Goal: Transaction & Acquisition: Book appointment/travel/reservation

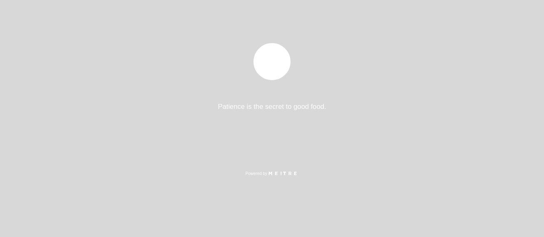
select select "pt"
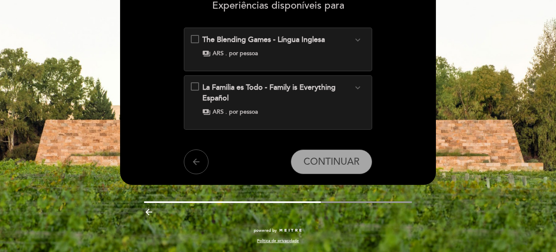
scroll to position [37, 0]
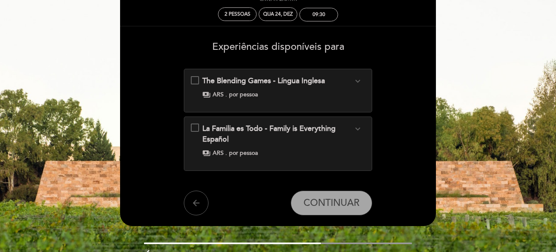
click at [361, 79] on icon "expand_more" at bounding box center [358, 81] width 10 height 10
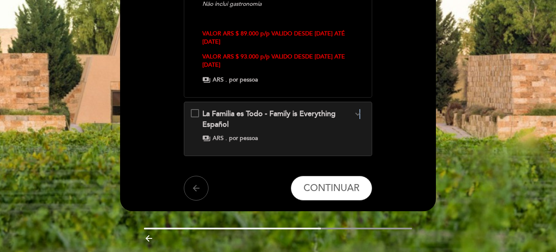
click at [359, 113] on icon "expand_more" at bounding box center [358, 114] width 10 height 10
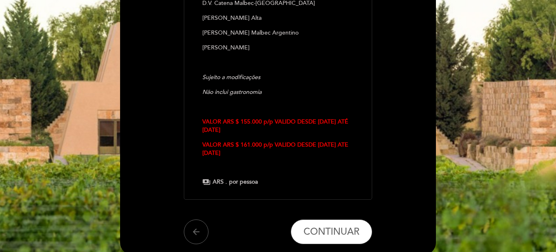
scroll to position [52, 0]
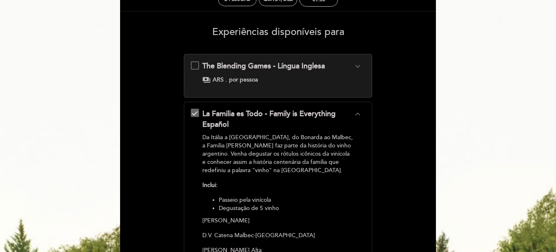
click at [361, 67] on icon "expand_more" at bounding box center [358, 66] width 10 height 10
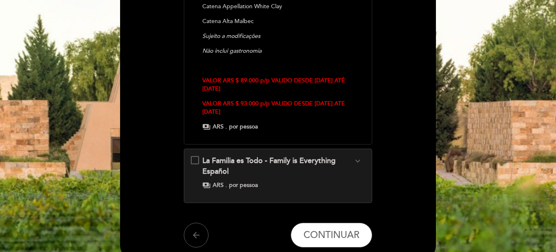
scroll to position [288, 0]
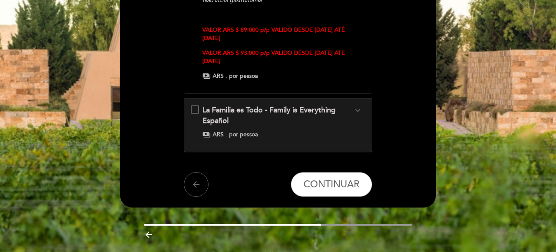
click at [359, 111] on icon "expand_more" at bounding box center [358, 110] width 10 height 10
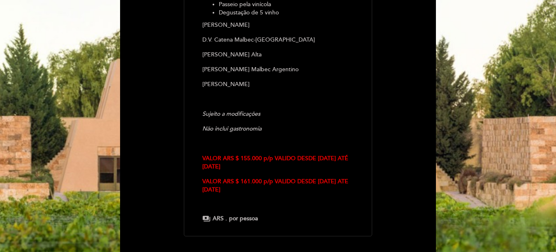
scroll to position [262, 0]
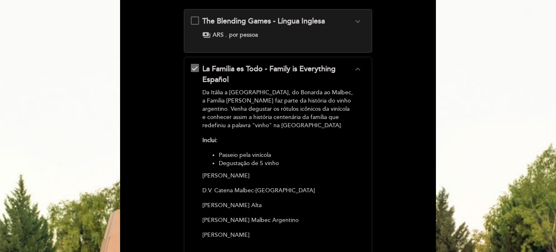
click at [268, 131] on div "Da Itália a [GEOGRAPHIC_DATA], do Bonarda ao Malbec, a Família [PERSON_NAME] fa…" at bounding box center [277, 224] width 151 height 272
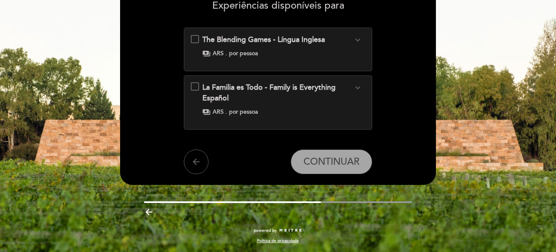
scroll to position [79, 0]
click at [195, 86] on div "La Familia es Todo - Family is Everything Español expand_more Da [GEOGRAPHIC_DA…" at bounding box center [278, 98] width 175 height 33
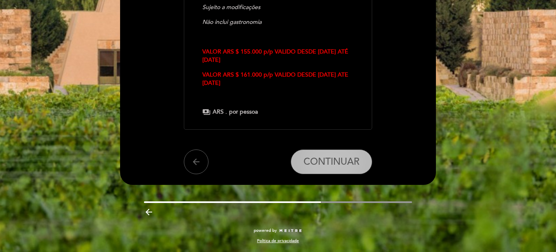
click at [342, 165] on span "CONTINUAR" at bounding box center [331, 162] width 56 height 12
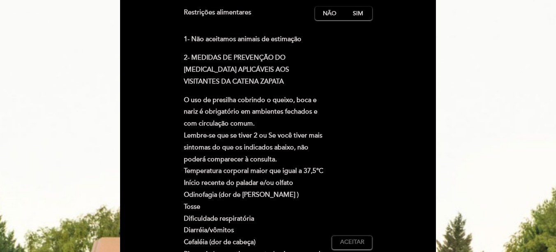
scroll to position [101, 0]
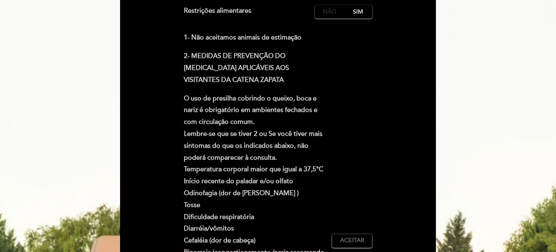
click at [322, 14] on label "Não" at bounding box center [329, 12] width 29 height 14
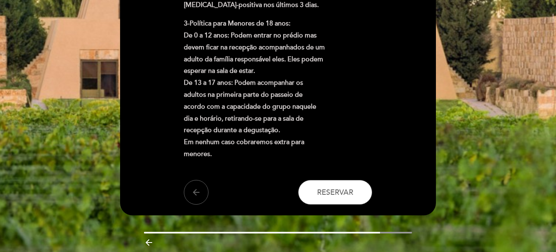
scroll to position [389, 0]
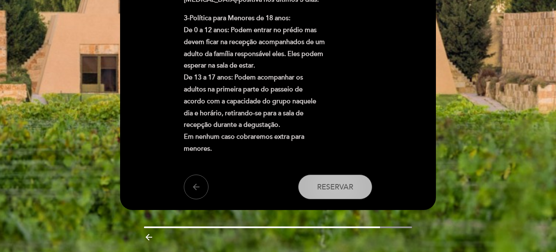
click at [331, 190] on span "Reservar" at bounding box center [335, 186] width 36 height 9
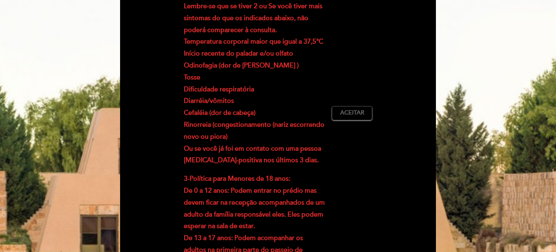
scroll to position [225, 0]
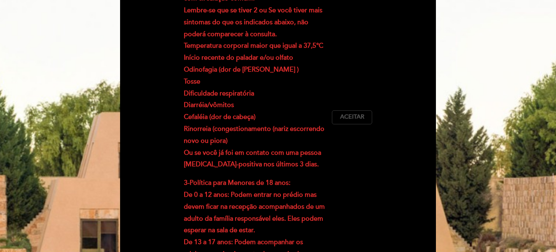
click at [357, 119] on span "Aceitar" at bounding box center [352, 117] width 24 height 9
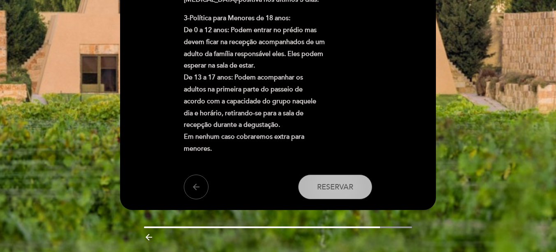
click at [338, 189] on span "Reservar" at bounding box center [335, 186] width 36 height 9
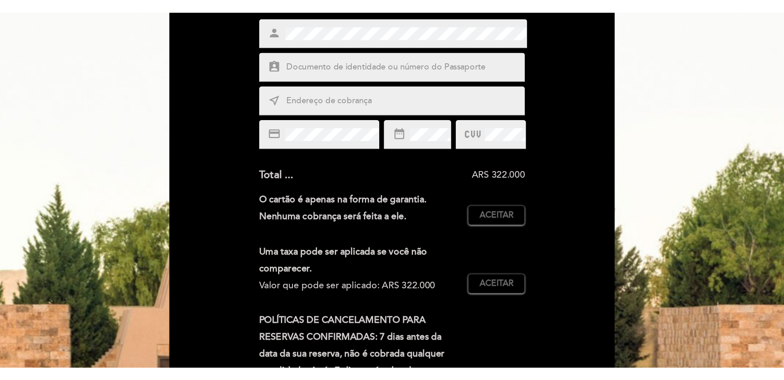
scroll to position [123, 0]
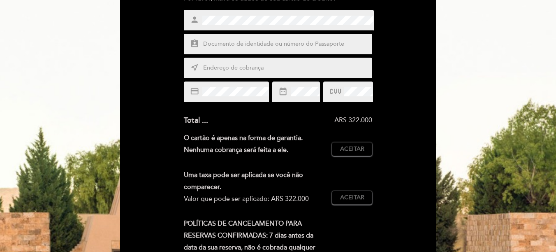
click at [242, 42] on input "text" at bounding box center [287, 43] width 171 height 9
click at [324, 43] on input "text" at bounding box center [287, 43] width 171 height 9
paste input "FP751272"
type input "FP751272"
click at [203, 70] on input "text" at bounding box center [287, 67] width 171 height 9
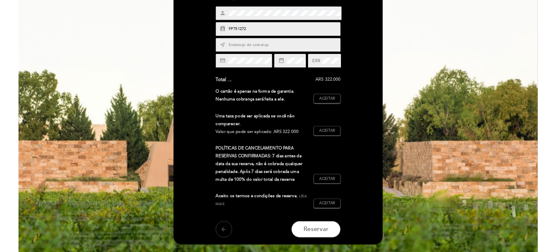
scroll to position [82, 0]
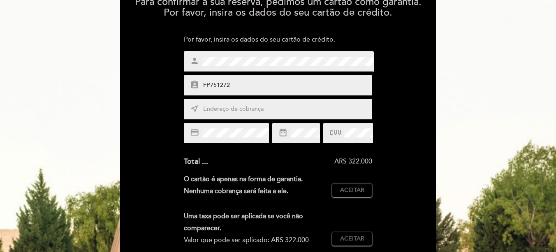
click at [256, 110] on input "text" at bounding box center [287, 108] width 171 height 9
type input "U"
paste input "[PERSON_NAME]"
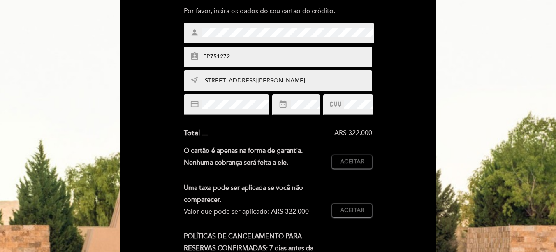
scroll to position [164, 0]
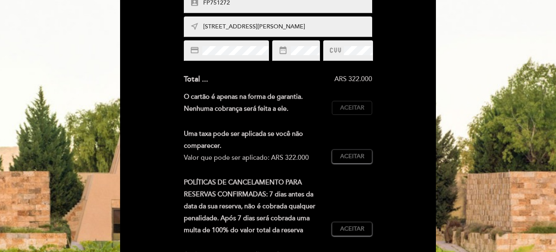
type input "[STREET_ADDRESS][PERSON_NAME]"
click at [347, 109] on span "Aceitar" at bounding box center [352, 108] width 24 height 9
click at [352, 155] on span "Aceitar" at bounding box center [352, 156] width 24 height 9
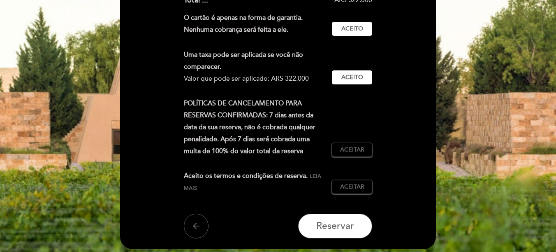
scroll to position [247, 0]
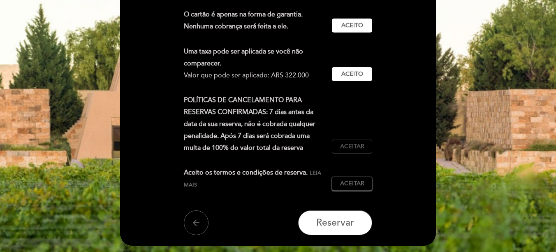
click at [349, 148] on span "Aceitar" at bounding box center [352, 146] width 24 height 9
click at [349, 176] on button "Aceitar Aceito" at bounding box center [352, 183] width 40 height 14
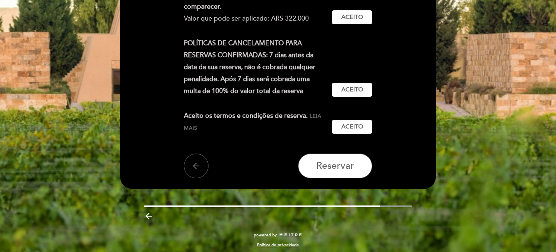
scroll to position [308, 0]
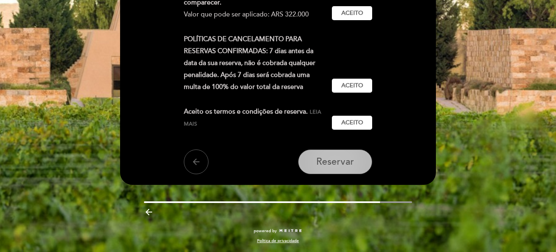
click at [335, 166] on span "Reservar" at bounding box center [335, 162] width 38 height 12
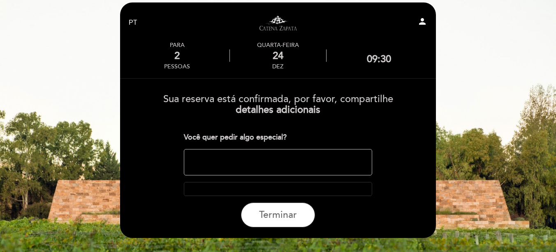
scroll to position [0, 0]
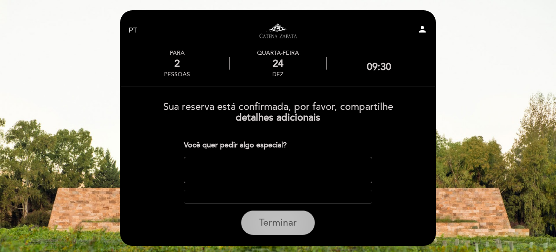
click at [279, 225] on span "Terminar" at bounding box center [278, 223] width 38 height 12
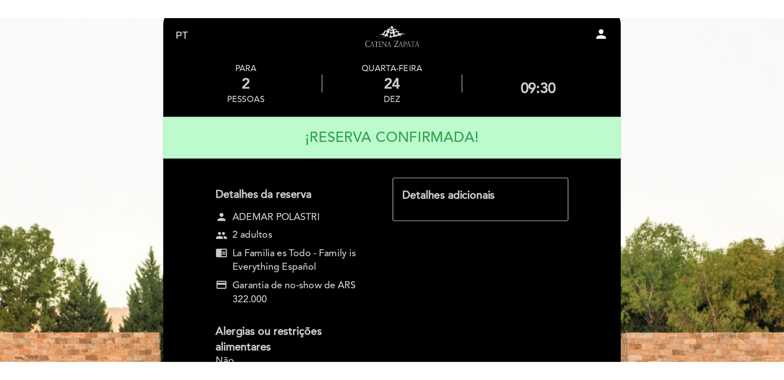
scroll to position [12, 0]
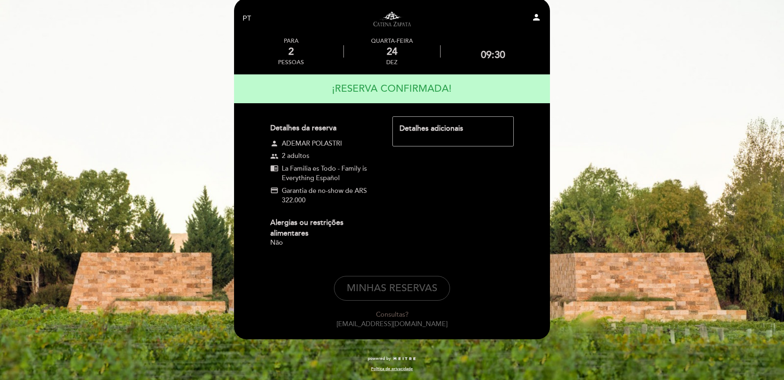
click at [398, 237] on button "MINHAS RESERVAS" at bounding box center [392, 288] width 116 height 25
select select "pt"
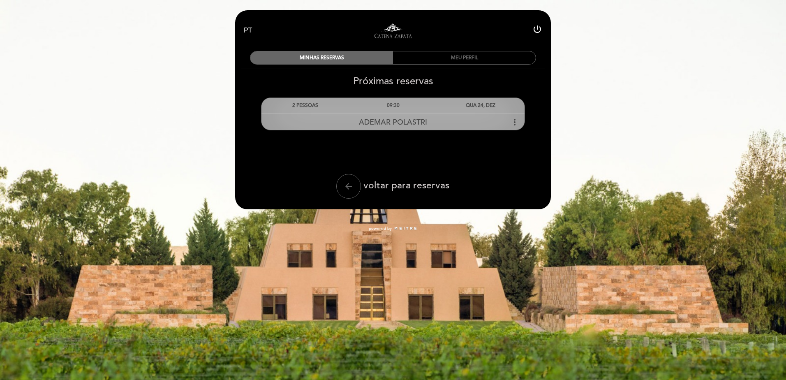
click at [413, 122] on span "ADEMAR POLASTRI" at bounding box center [393, 122] width 68 height 9
